Goal: Task Accomplishment & Management: Manage account settings

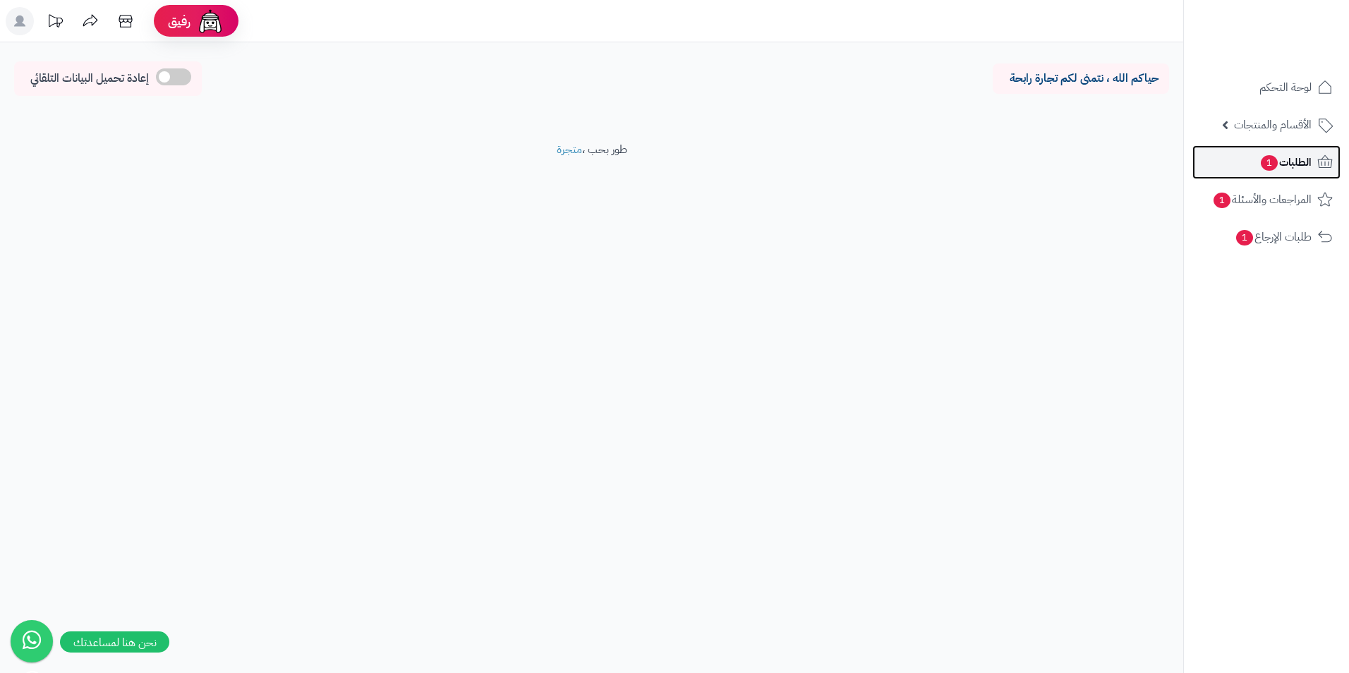
click at [1286, 158] on span "الطلبات 1" at bounding box center [1286, 162] width 52 height 20
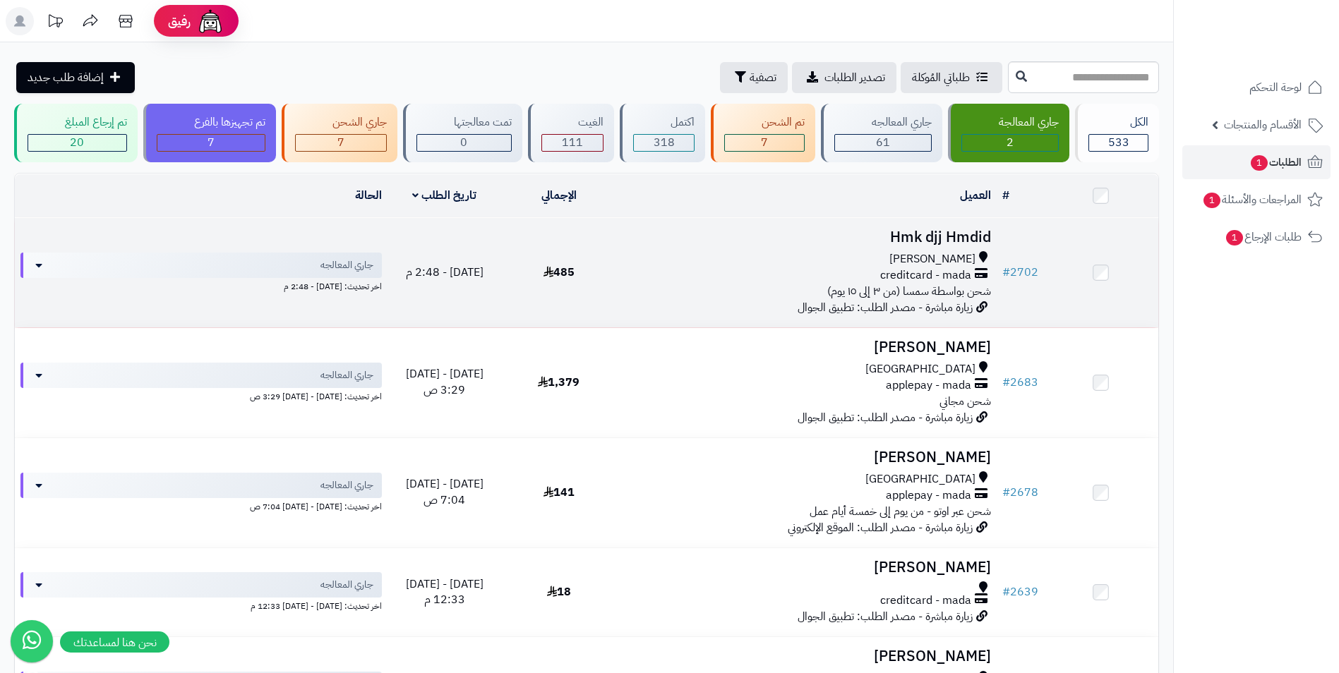
click at [690, 273] on div "creditcard - mada" at bounding box center [806, 275] width 369 height 16
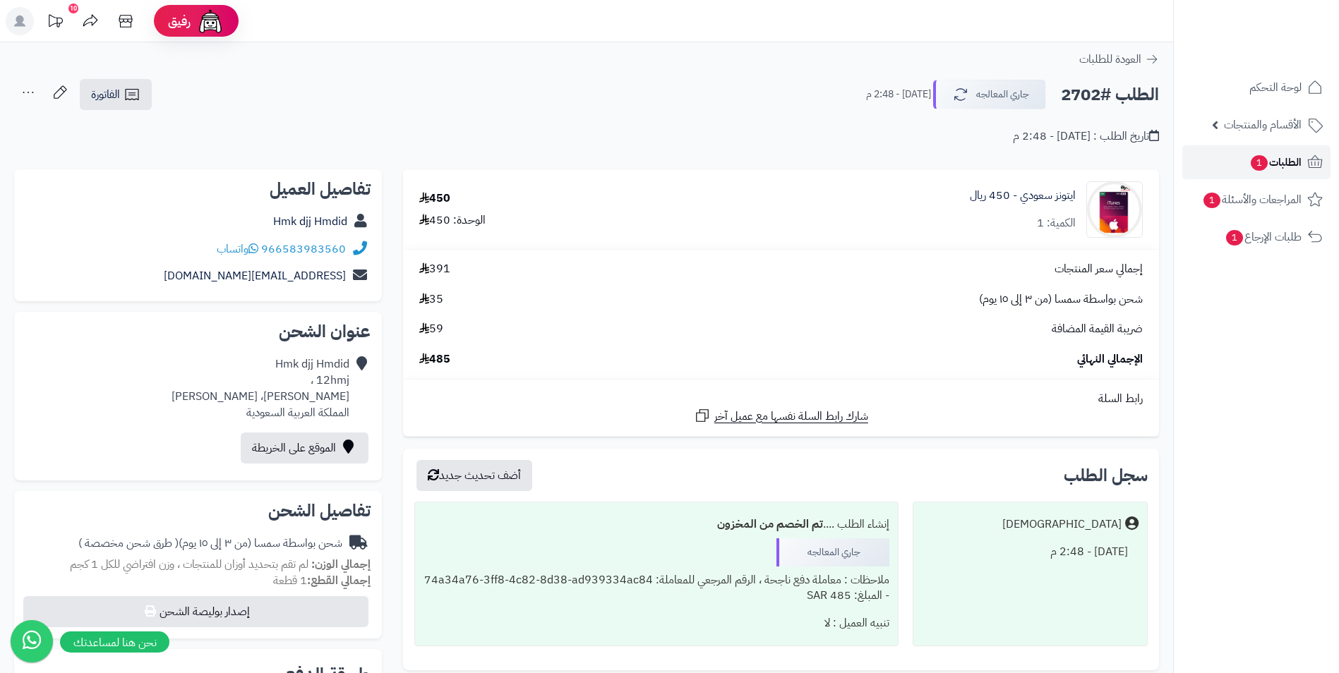
click at [1257, 159] on span "1" at bounding box center [1258, 163] width 17 height 16
